Goal: Information Seeking & Learning: Learn about a topic

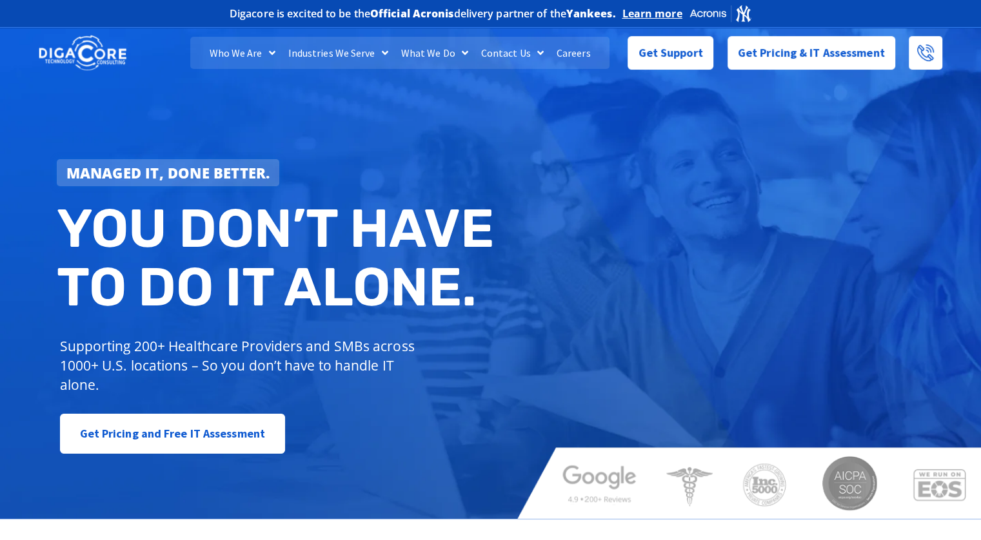
scroll to position [193, 0]
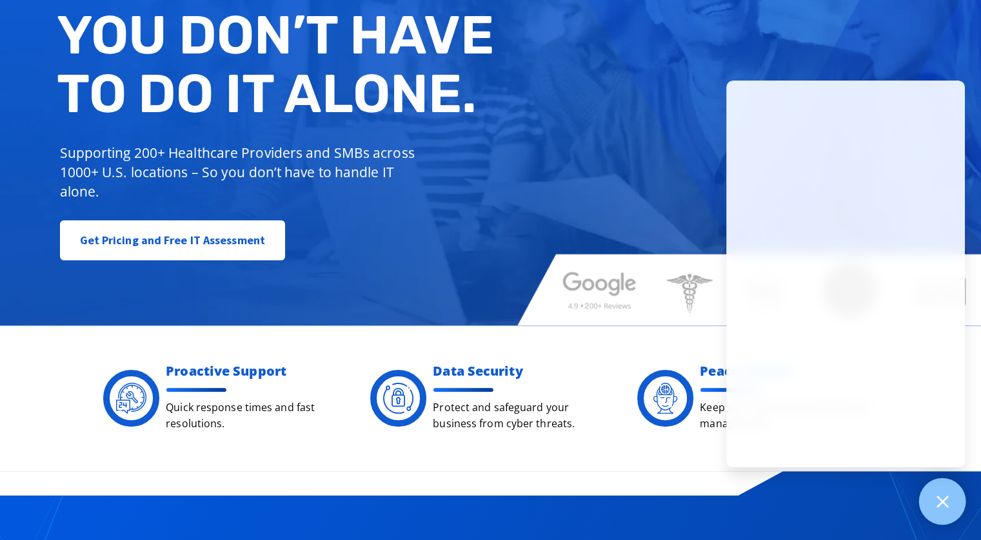
click at [945, 513] on div at bounding box center [942, 501] width 47 height 47
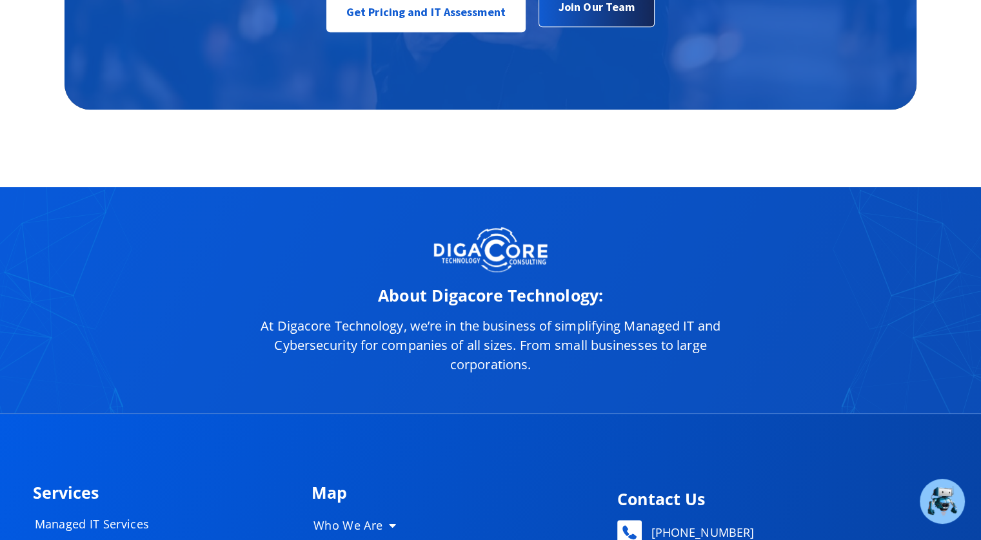
scroll to position [6255, 0]
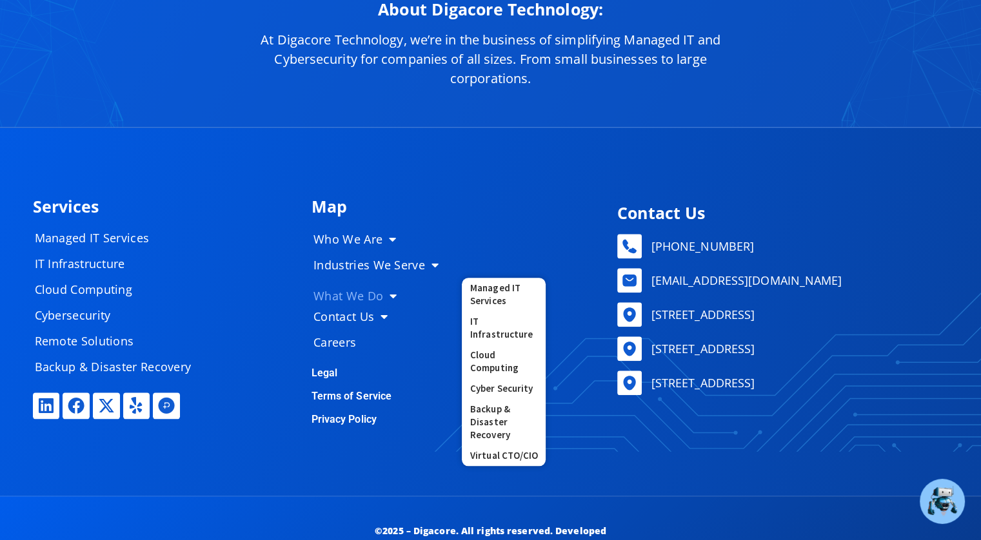
click at [347, 292] on link "What We Do" at bounding box center [380, 296] width 161 height 26
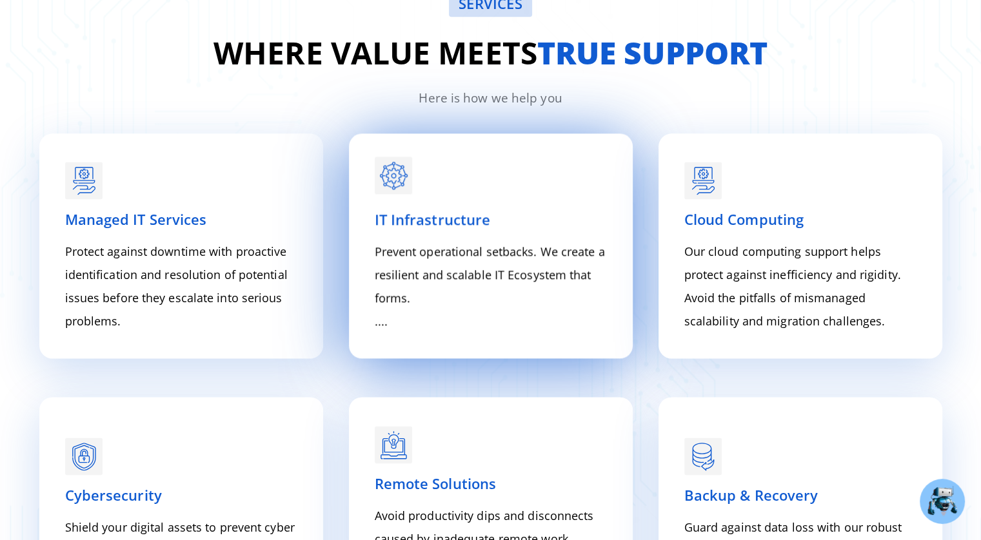
scroll to position [1738, 0]
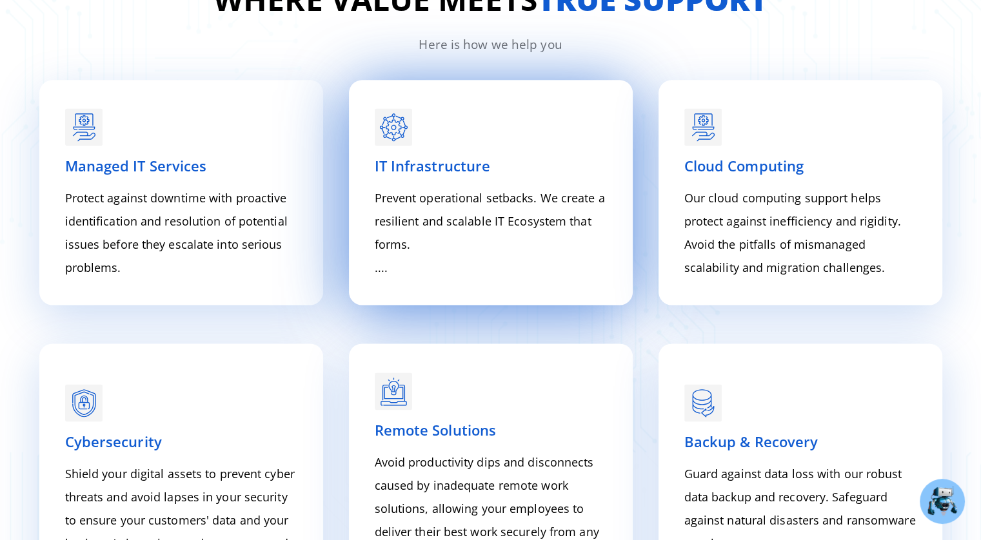
click at [497, 178] on div "IT Infrastructure Prevent operational setbacks. We create a resilient and scala…" at bounding box center [491, 217] width 232 height 124
click at [384, 271] on p "Prevent operational setbacks. We create a resilient and scalable IT Ecosystem t…" at bounding box center [491, 232] width 232 height 93
click at [391, 269] on p "Prevent operational setbacks. We create a resilient and scalable IT Ecosystem t…" at bounding box center [491, 232] width 232 height 93
click at [383, 273] on p "Prevent operational setbacks. We create a resilient and scalable IT Ecosystem t…" at bounding box center [491, 232] width 232 height 93
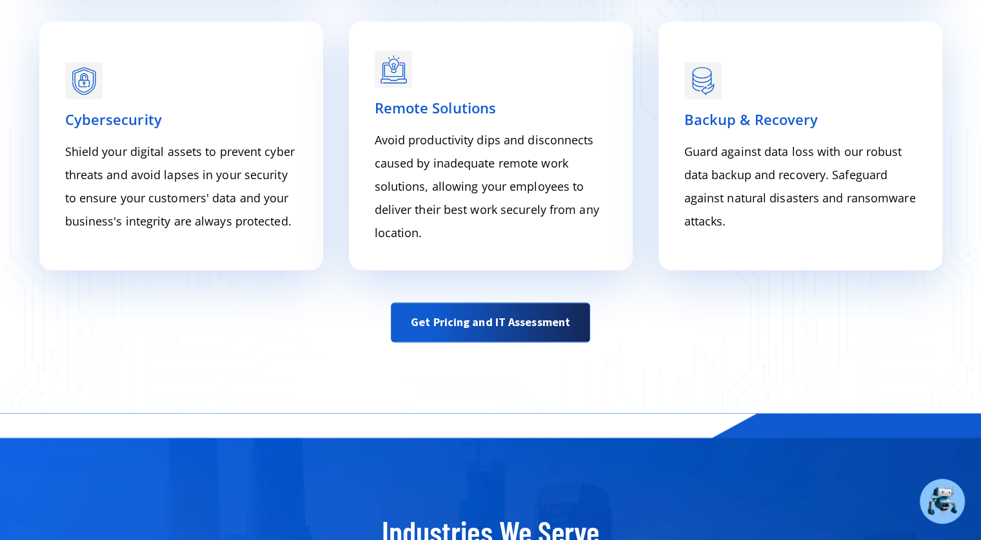
scroll to position [2189, 0]
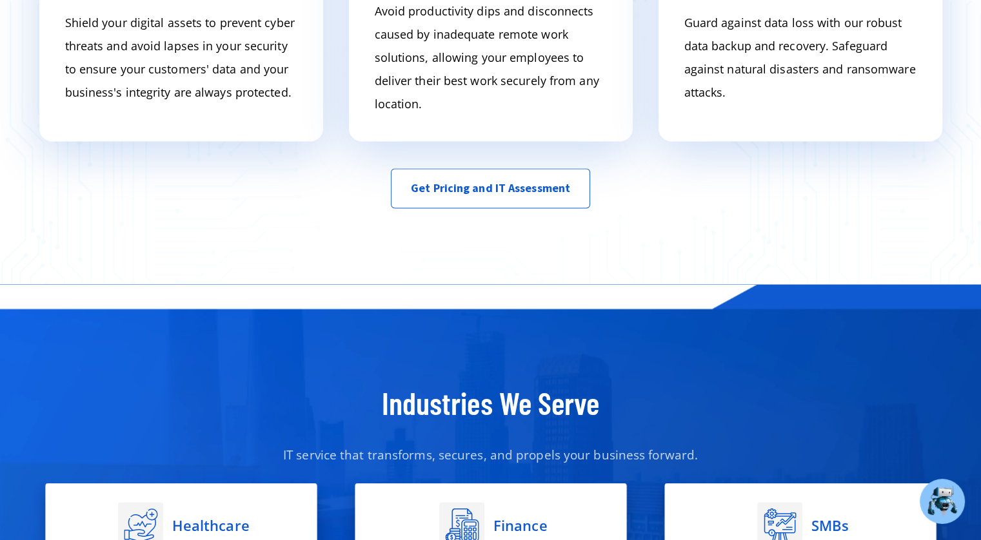
click at [527, 188] on span "Get Pricing and IT Assessment" at bounding box center [490, 188] width 159 height 26
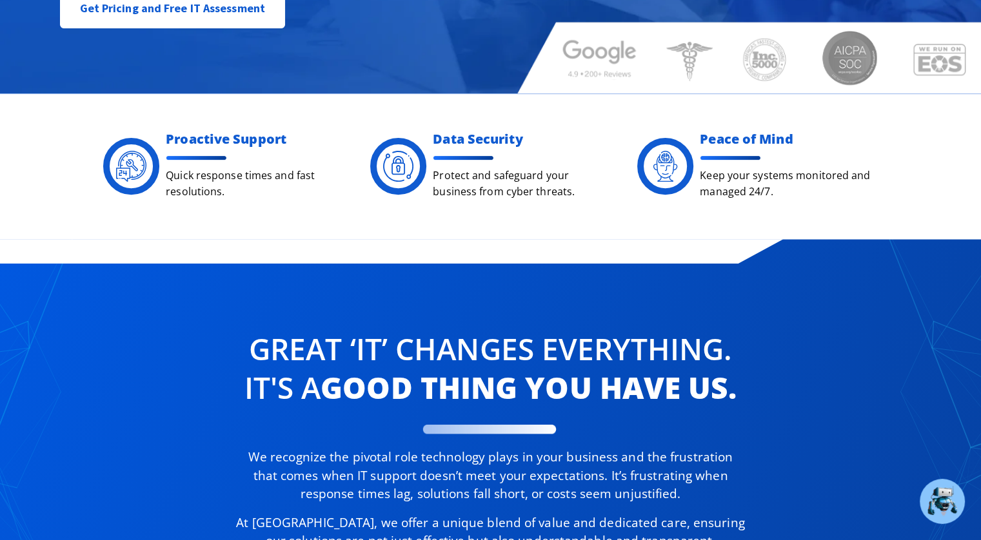
scroll to position [0, 0]
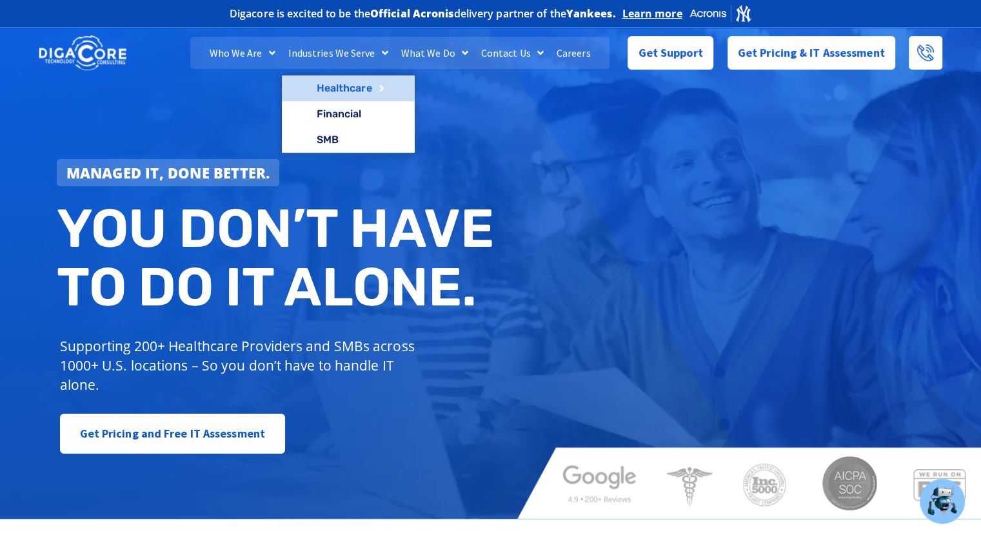
click at [312, 81] on link "Healthcare" at bounding box center [348, 88] width 133 height 26
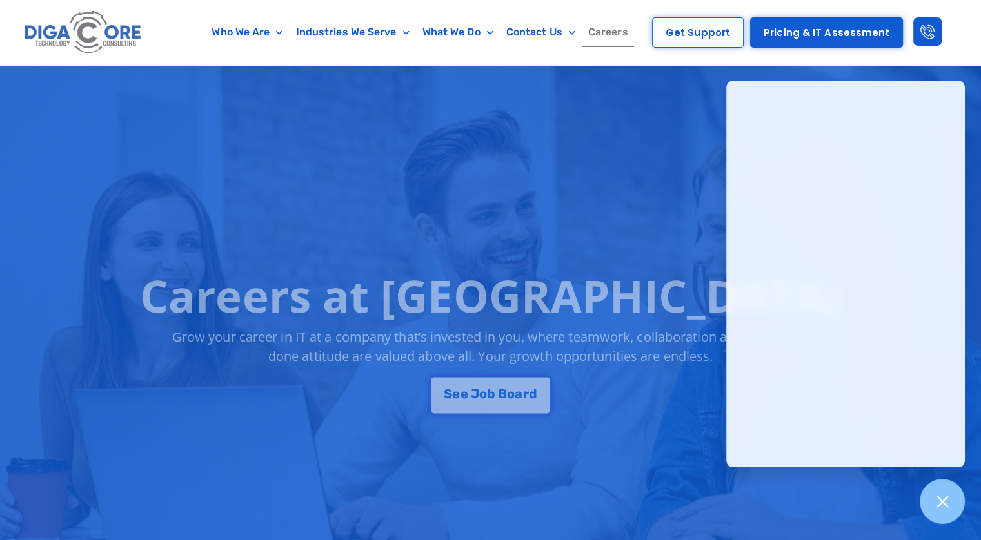
scroll to position [64, 0]
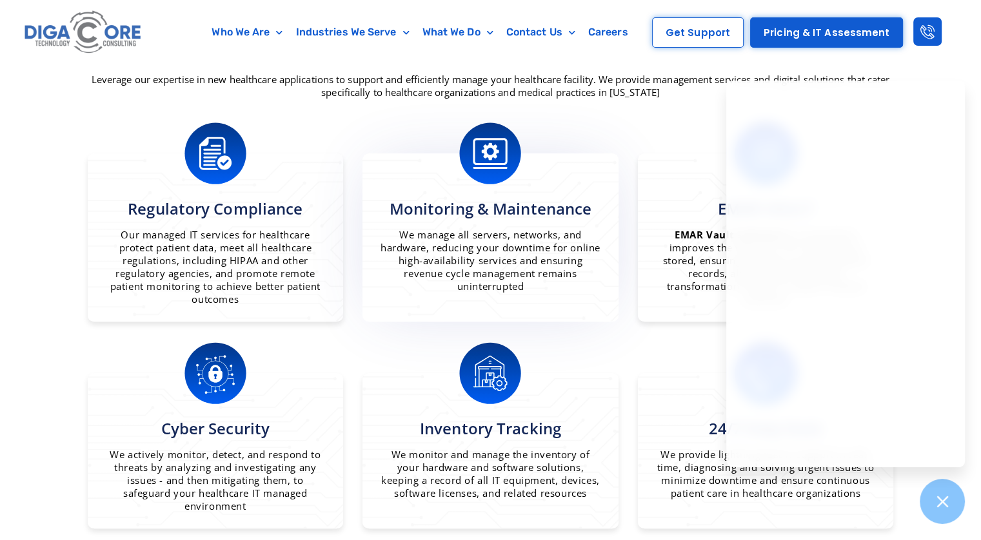
scroll to position [838, 0]
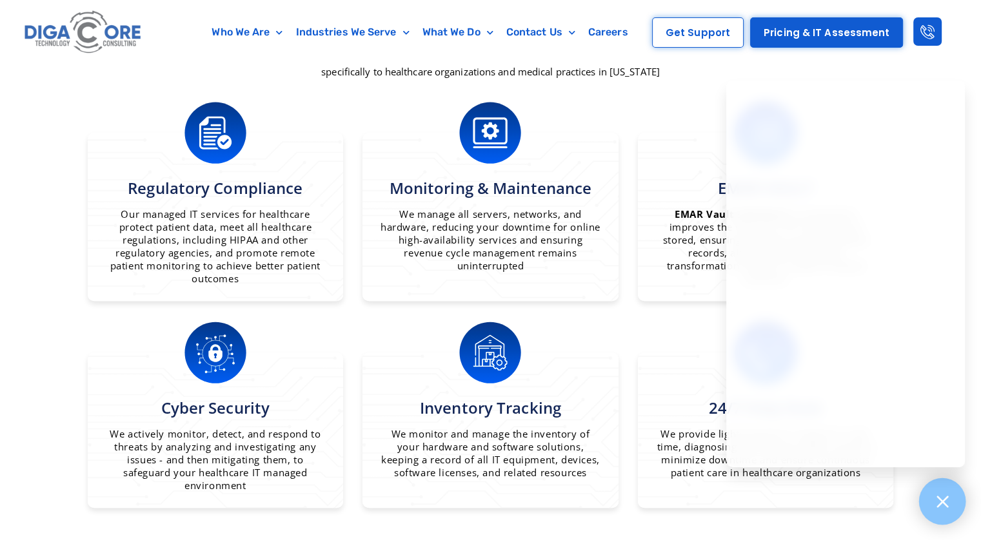
click at [941, 489] on div at bounding box center [942, 501] width 47 height 47
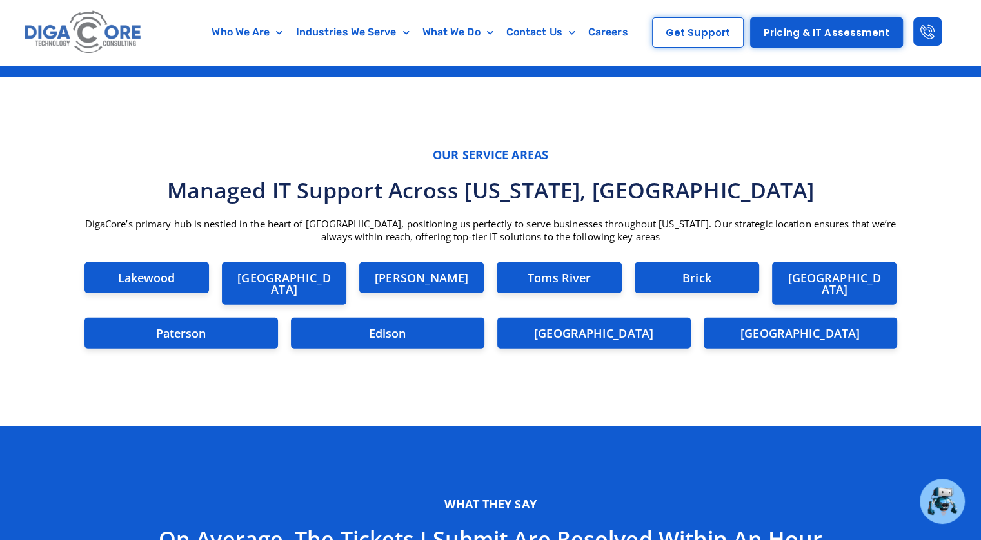
scroll to position [3224, 0]
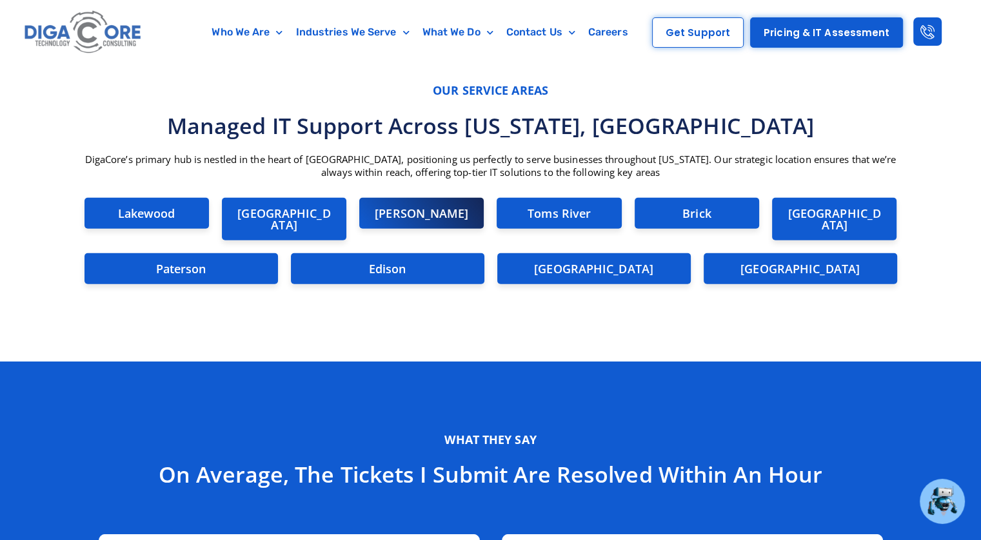
click at [454, 219] on div "[PERSON_NAME]" at bounding box center [421, 213] width 124 height 31
click at [426, 208] on h2 "[PERSON_NAME]" at bounding box center [421, 214] width 99 height 12
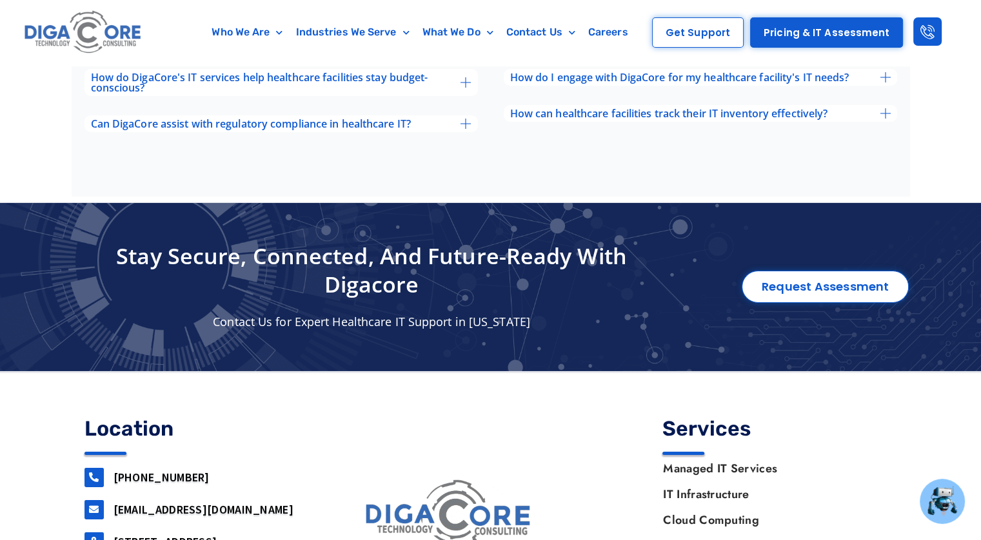
scroll to position [4356, 0]
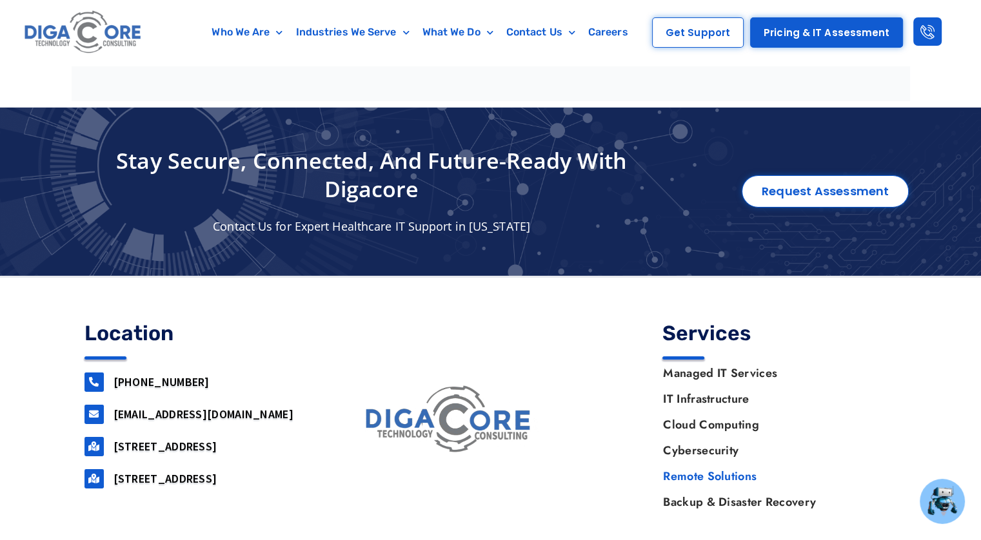
click at [734, 464] on link "Remote Solutions" at bounding box center [773, 477] width 246 height 26
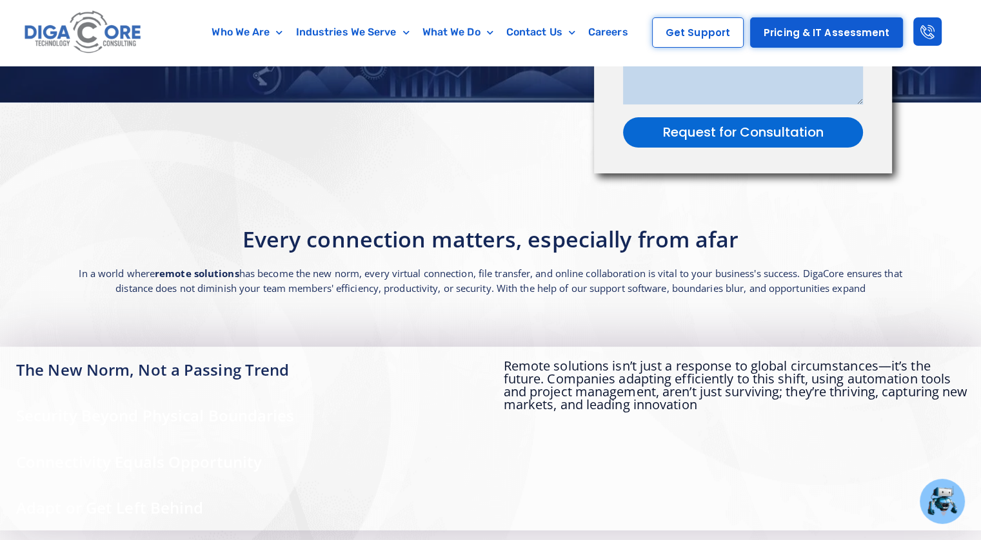
scroll to position [580, 0]
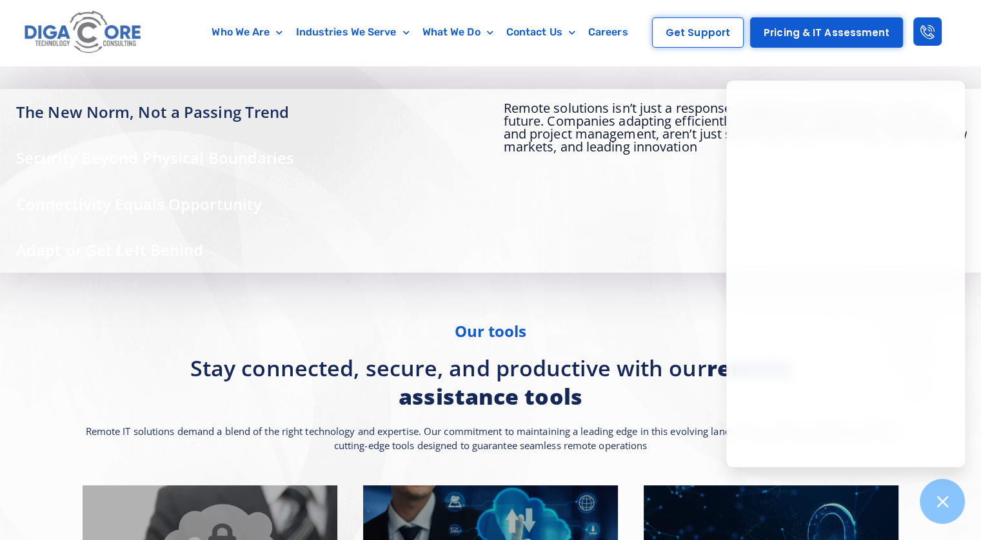
click at [224, 165] on div "Security Beyond Physical Boundaries" at bounding box center [245, 158] width 491 height 46
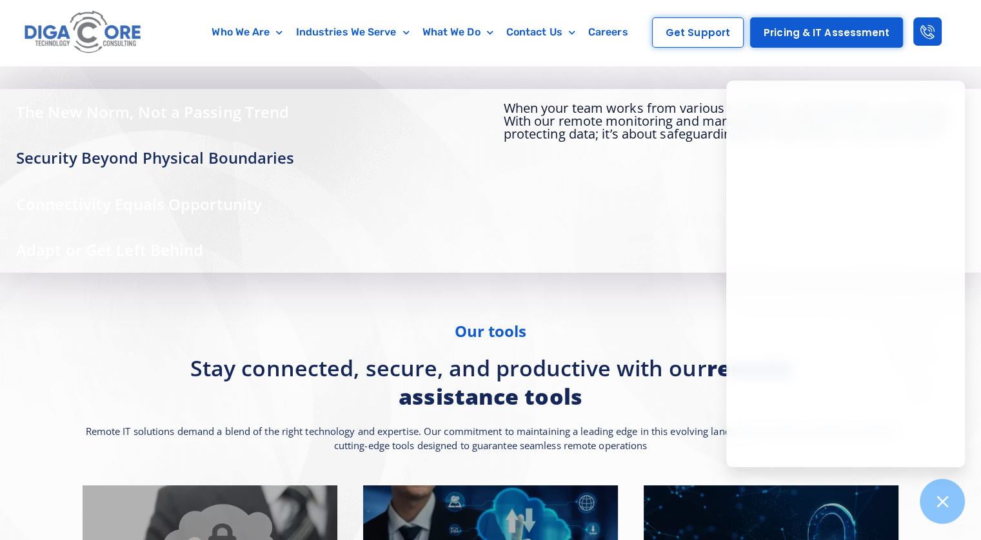
click at [208, 195] on div "Connectivity Equals Opportunity" at bounding box center [245, 204] width 491 height 46
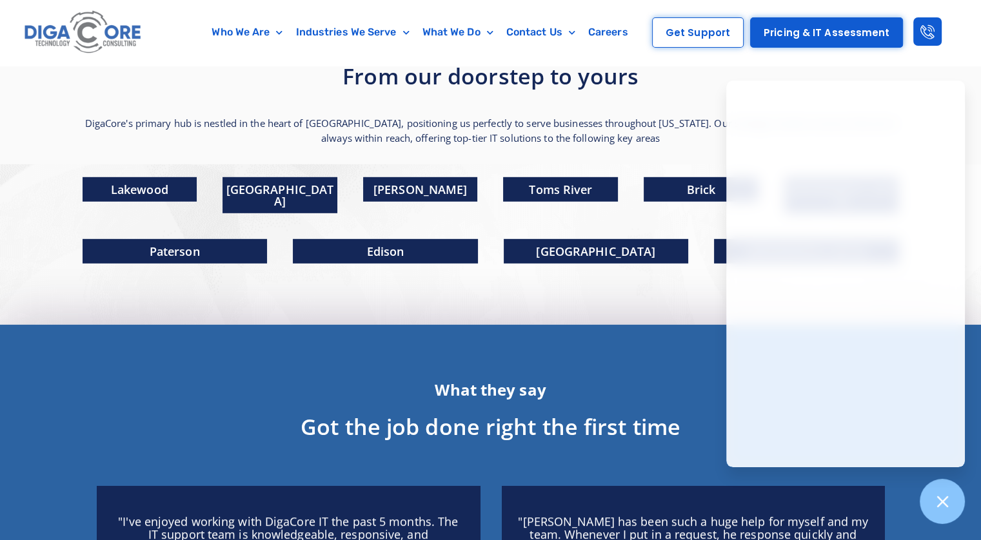
scroll to position [3804, 0]
